Goal: Communication & Community: Answer question/provide support

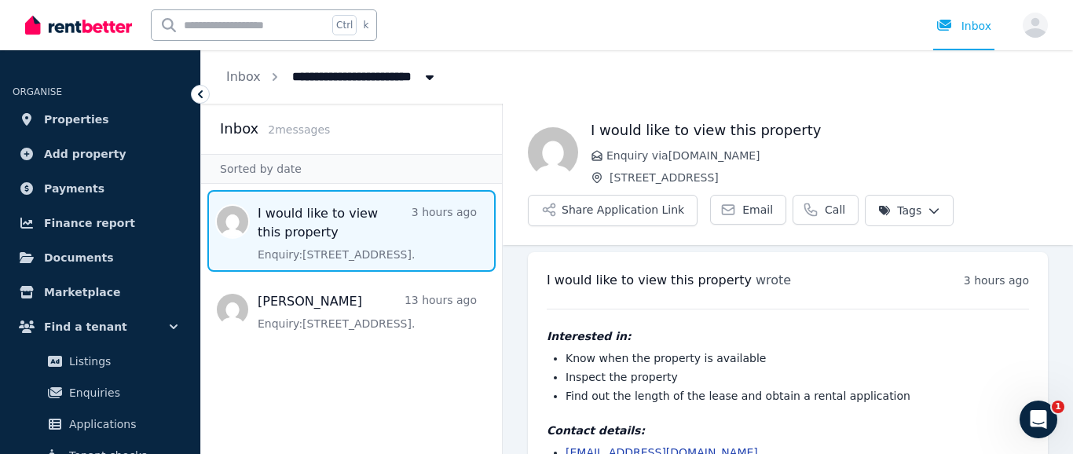
scroll to position [63, 0]
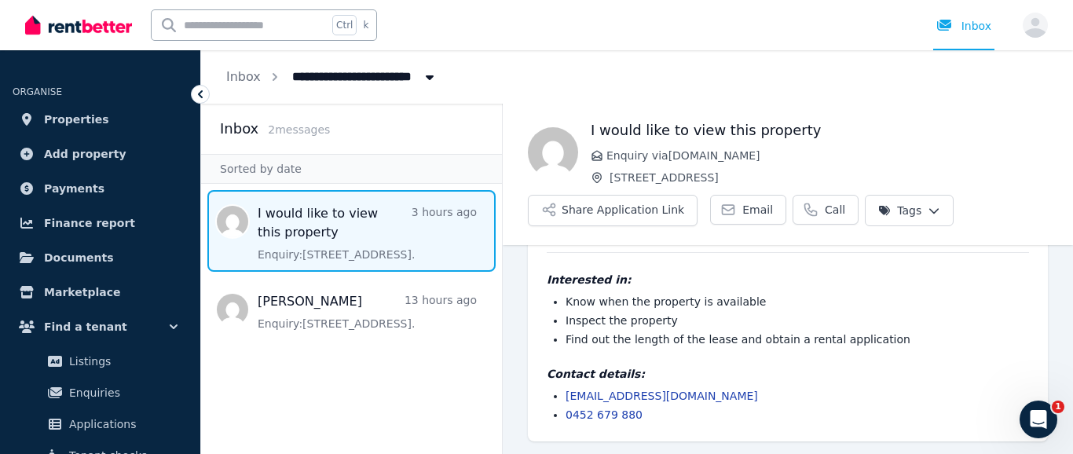
click at [283, 212] on span "Message list" at bounding box center [351, 231] width 301 height 82
click at [594, 206] on button "Share Application Link" at bounding box center [613, 210] width 170 height 31
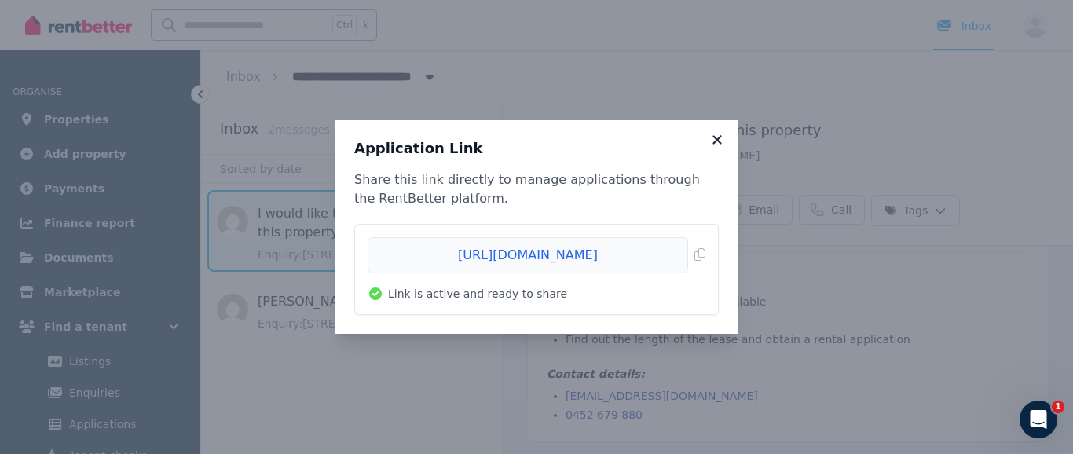
click at [716, 137] on icon at bounding box center [717, 140] width 16 height 14
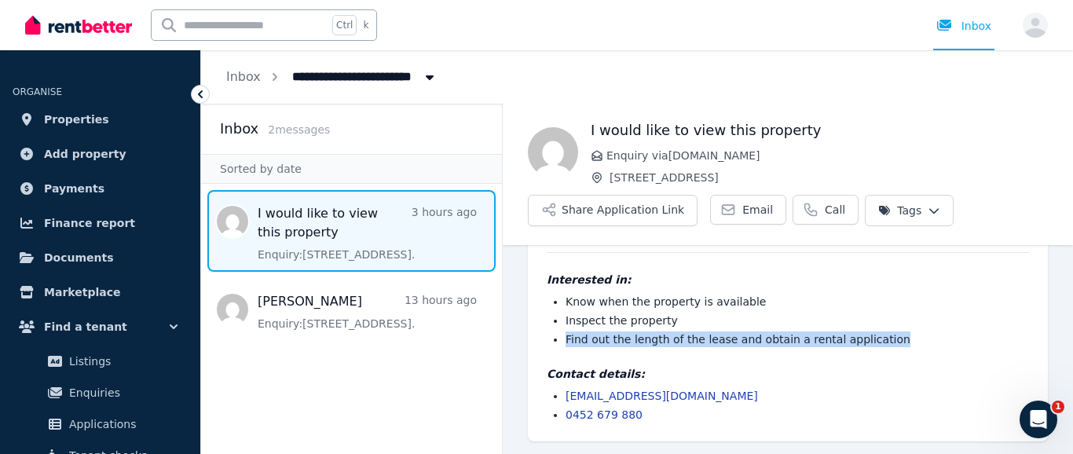
drag, startPoint x: 876, startPoint y: 338, endPoint x: 564, endPoint y: 338, distance: 312.5
click at [564, 338] on ul "Know when the property is available Inspect the property Find out the length of…" at bounding box center [787, 320] width 482 height 53
copy li "Find out the length of the lease and obtain a rental application"
click at [543, 341] on div "I would like to view this property wrote 3 hours ago 8:12 pm on Mon, 1 Sep 2025…" at bounding box center [788, 319] width 520 height 246
